Goal: Find specific page/section

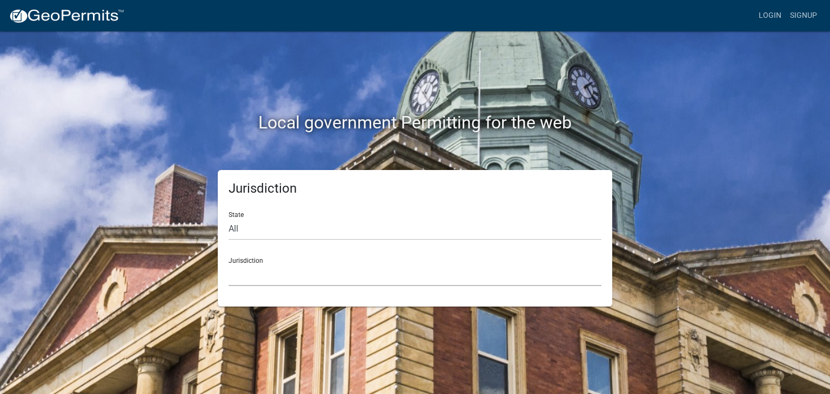
click at [313, 275] on select "[GEOGRAPHIC_DATA], [US_STATE] [GEOGRAPHIC_DATA], [US_STATE][PERSON_NAME][GEOGRA…" at bounding box center [414, 275] width 373 height 22
click at [252, 230] on select "All [US_STATE] [US_STATE] [US_STATE] [US_STATE] [US_STATE] [US_STATE] [US_STATE…" at bounding box center [414, 229] width 373 height 22
select select "[US_STATE]"
click at [228, 218] on select "All [US_STATE] [US_STATE] [US_STATE] [US_STATE] [US_STATE] [US_STATE] [US_STATE…" at bounding box center [414, 229] width 373 height 22
click at [279, 283] on select "[GEOGRAPHIC_DATA], [US_STATE]" at bounding box center [414, 275] width 373 height 22
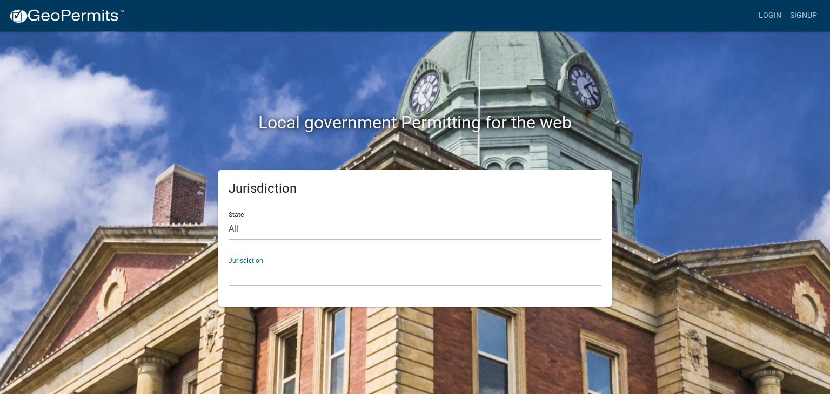
click at [228, 264] on select "[GEOGRAPHIC_DATA], [US_STATE]" at bounding box center [414, 275] width 373 height 22
click at [277, 287] on div "Jurisdiction State All [US_STATE] [US_STATE] [US_STATE] [US_STATE] [US_STATE] […" at bounding box center [415, 238] width 394 height 137
click at [277, 272] on select "[GEOGRAPHIC_DATA], [US_STATE]" at bounding box center [414, 275] width 373 height 22
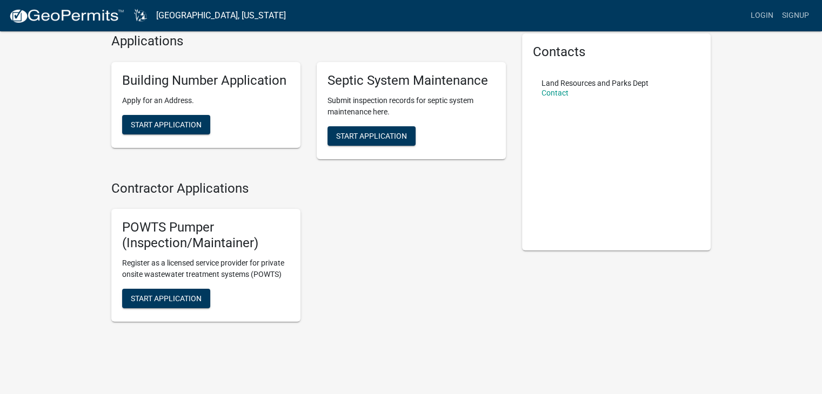
scroll to position [65, 0]
